Goal: Task Accomplishment & Management: Use online tool/utility

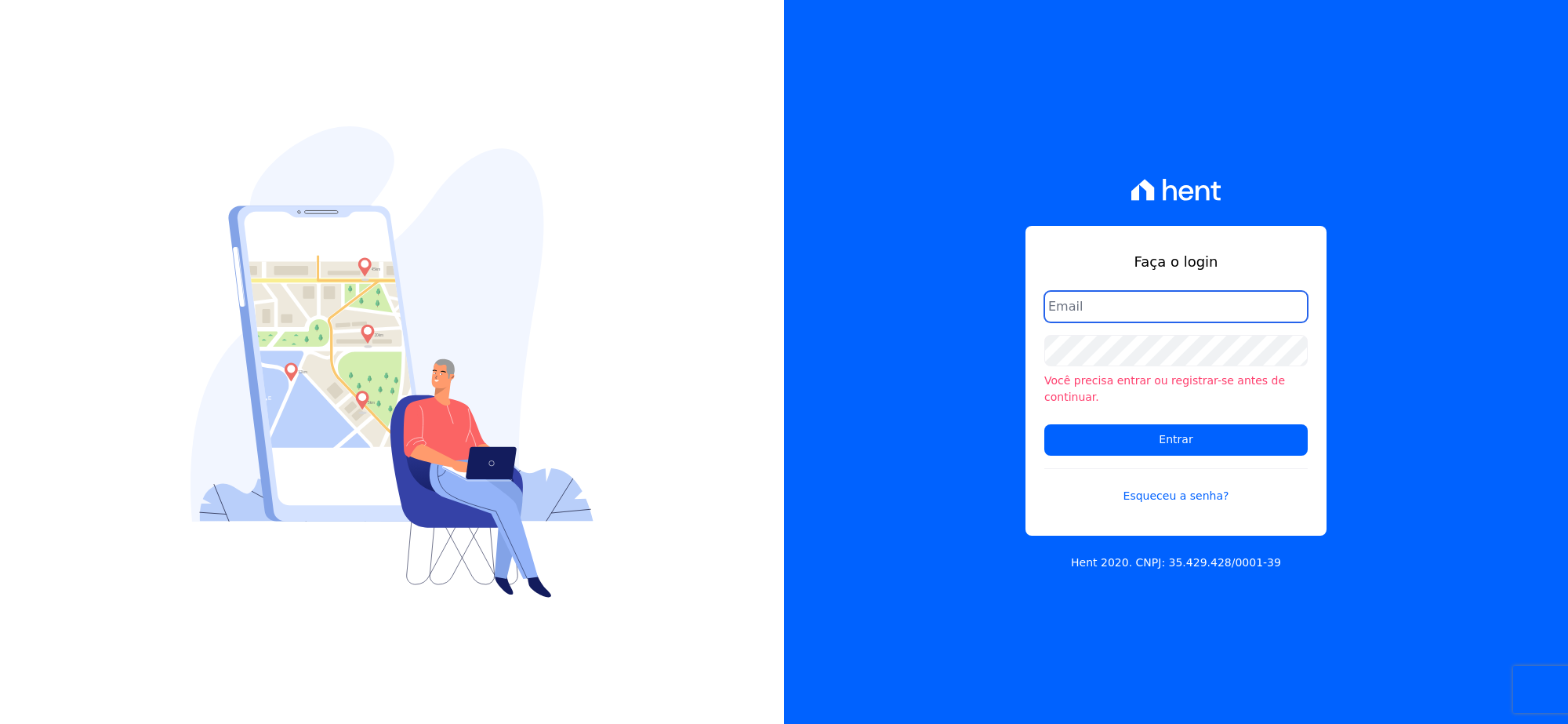
click at [1115, 322] on input "email" at bounding box center [1176, 306] width 263 height 31
type input "rh@cesariengenharia.com.br"
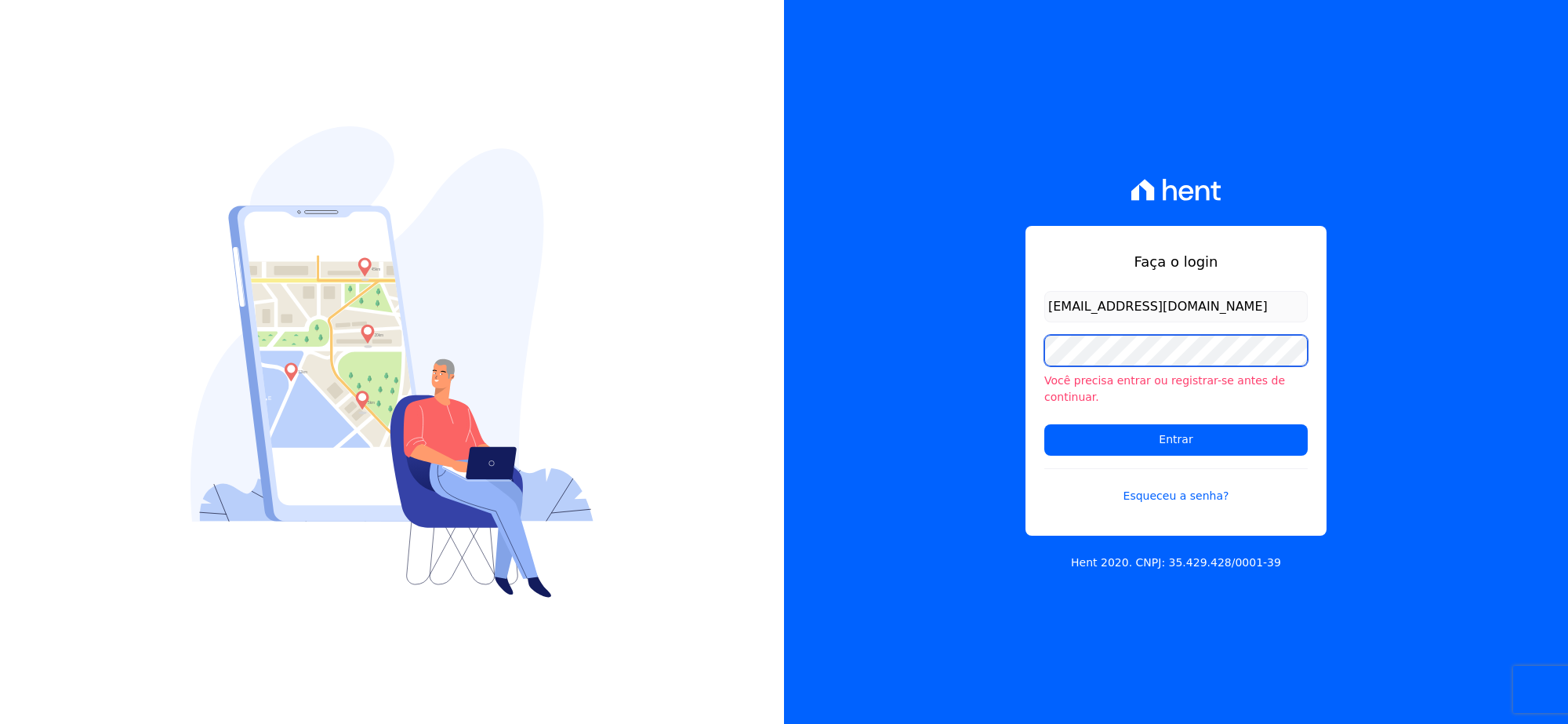
click at [861, 377] on div "Faça o login rh@cesariengenharia.com.br Você precisa entrar ou registrar-se ant…" at bounding box center [1176, 362] width 784 height 724
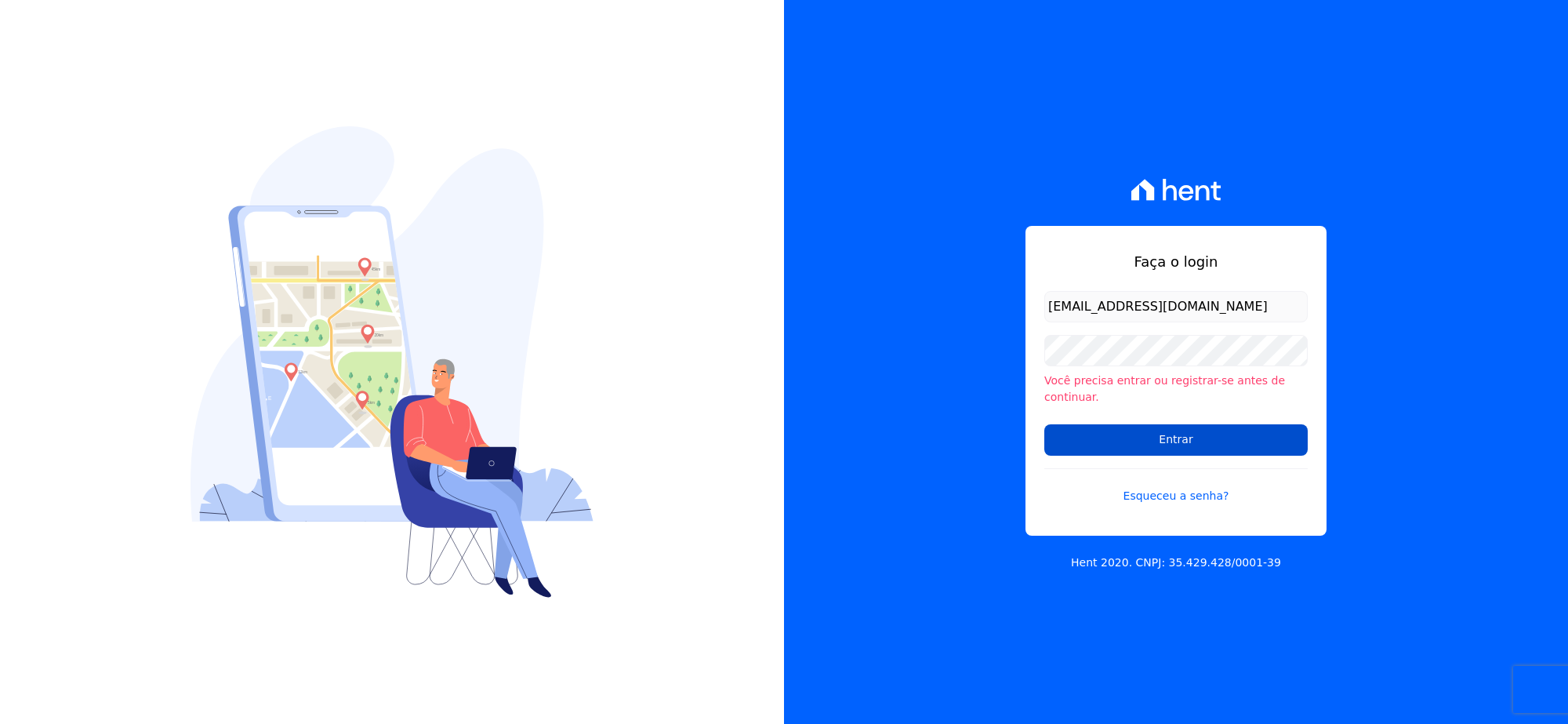
click at [1077, 434] on input "Entrar" at bounding box center [1176, 440] width 263 height 31
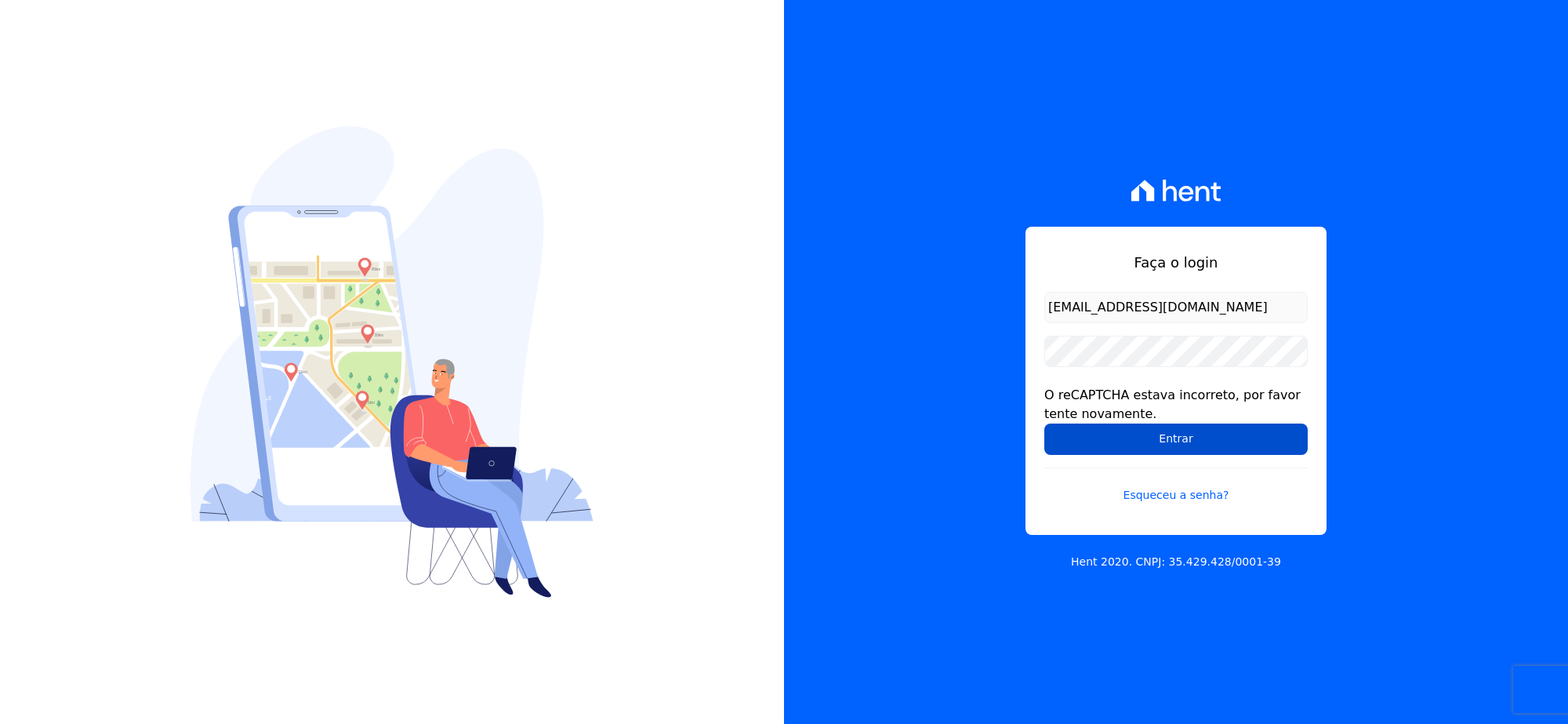
click at [1110, 441] on input "Entrar" at bounding box center [1176, 439] width 263 height 31
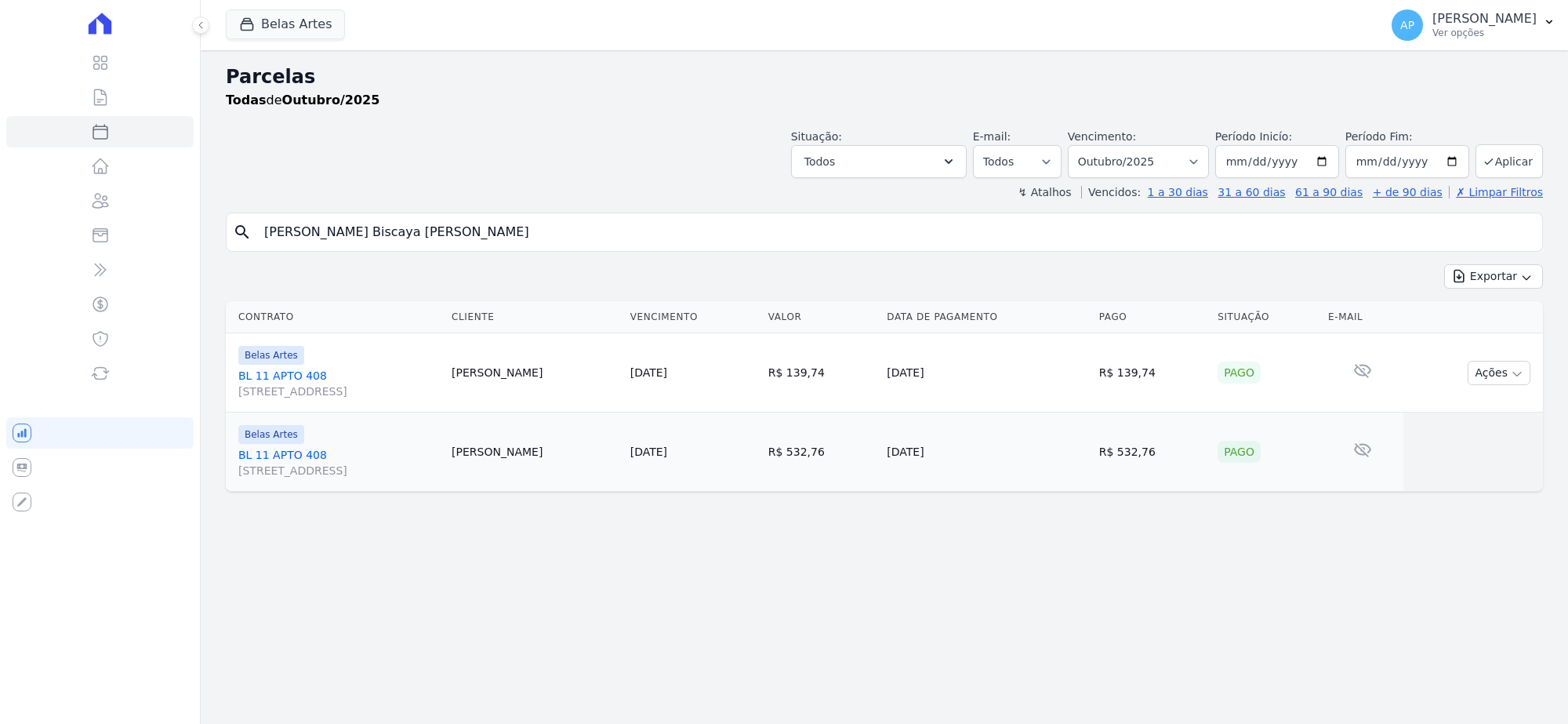
select select
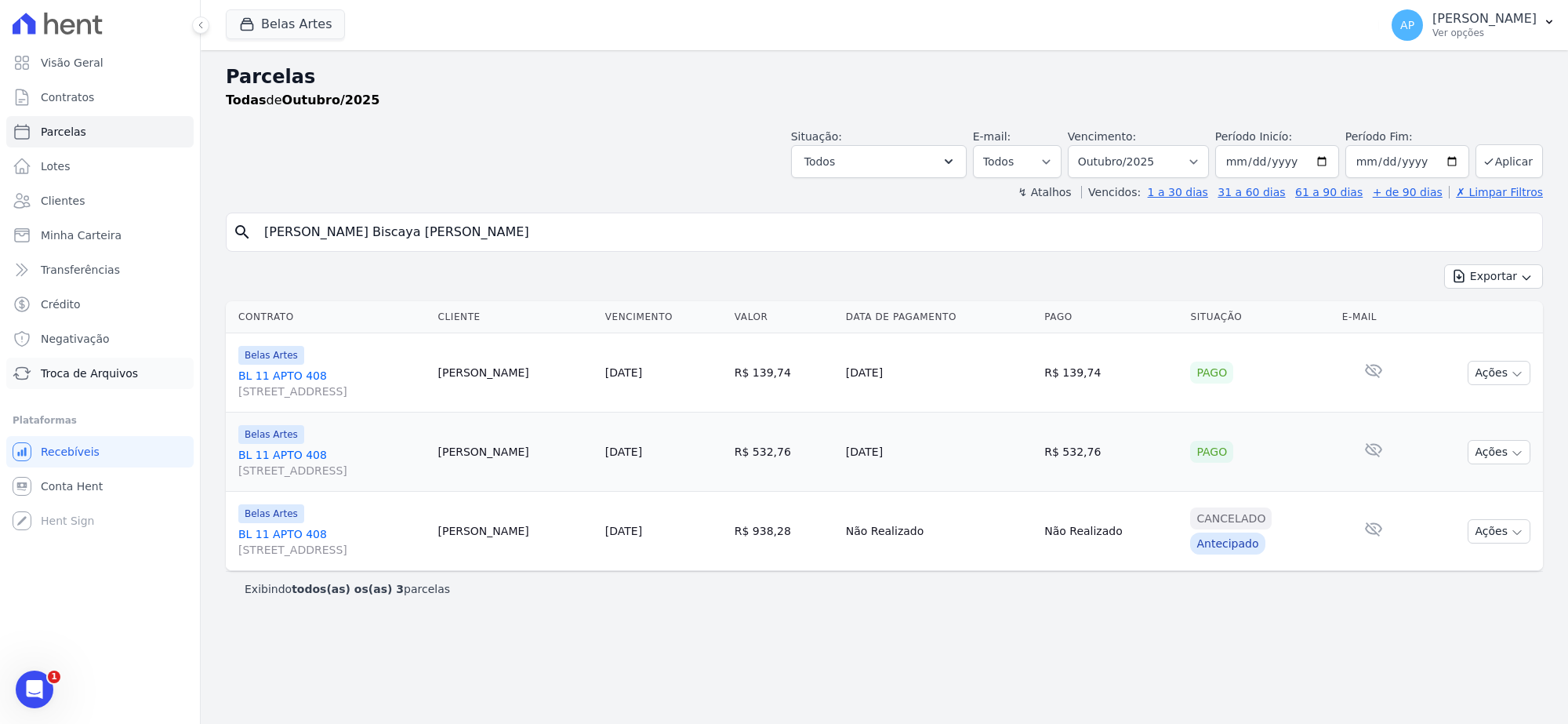
click at [63, 373] on span "Troca de Arquivos" at bounding box center [89, 373] width 97 height 15
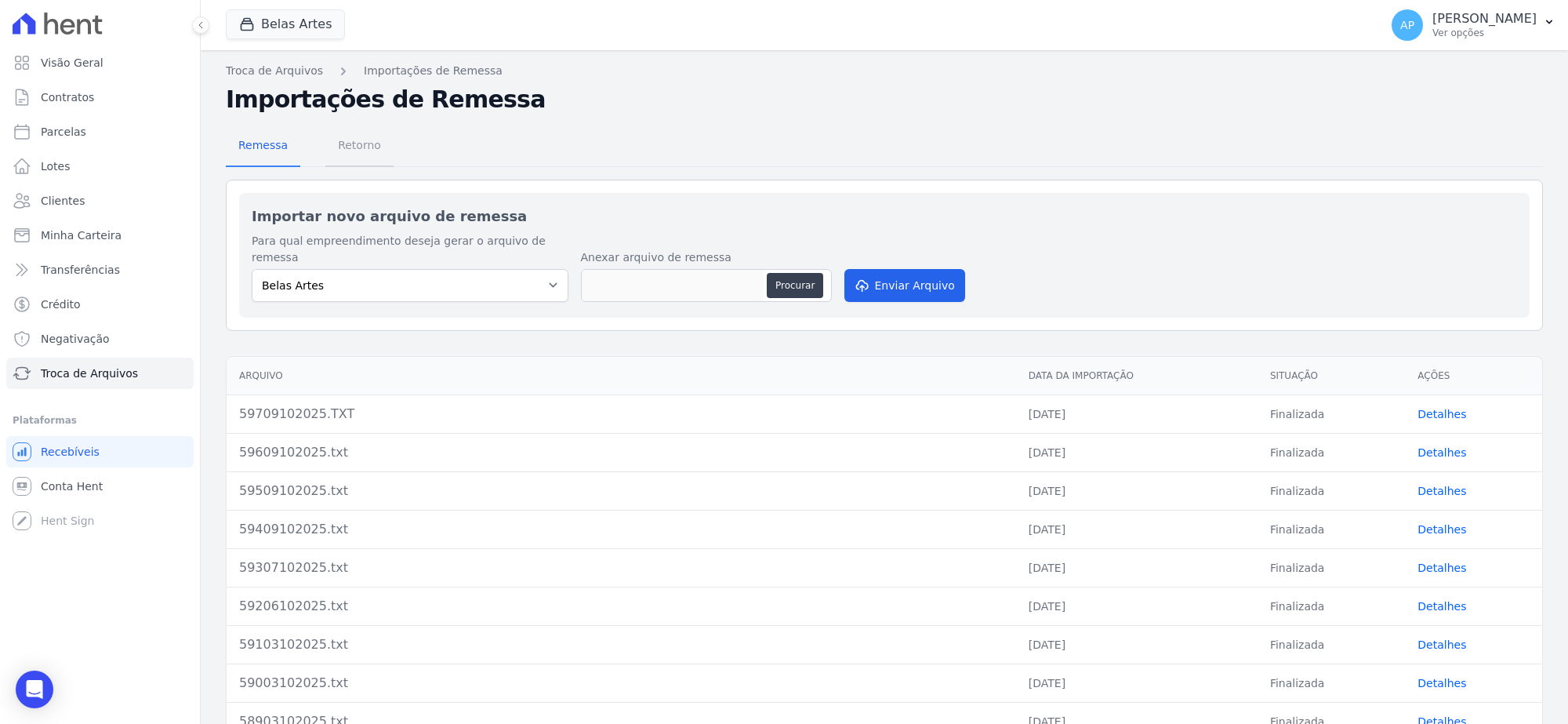
click at [343, 133] on span "Retorno" at bounding box center [360, 145] width 62 height 31
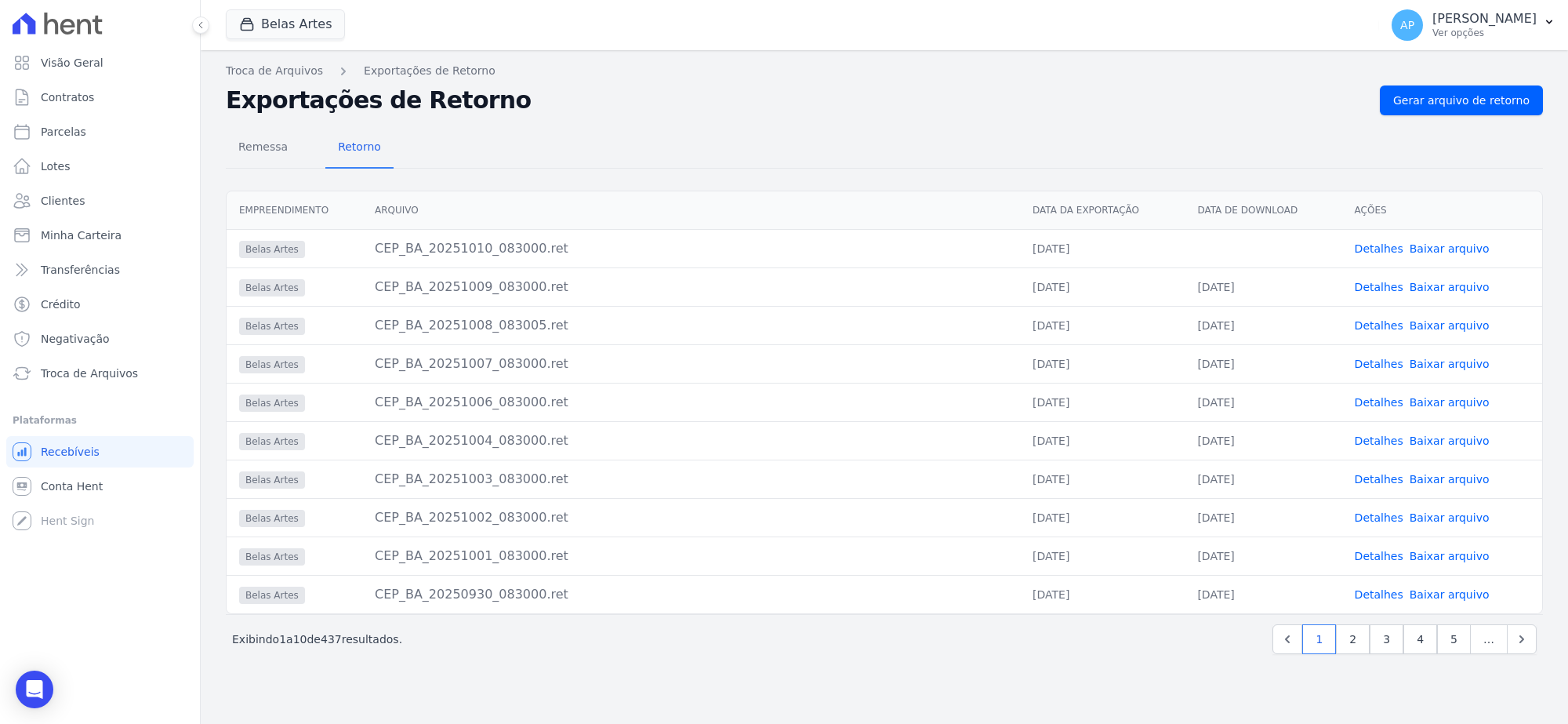
click at [1455, 252] on link "Baixar arquivo" at bounding box center [1449, 248] width 80 height 13
